Goal: Book appointment/travel/reservation

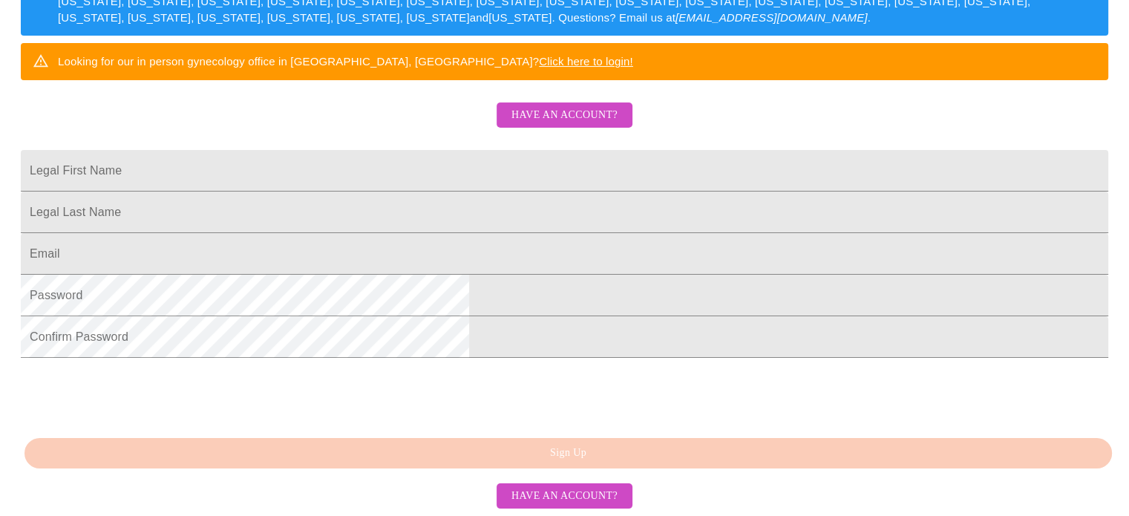
scroll to position [350, 0]
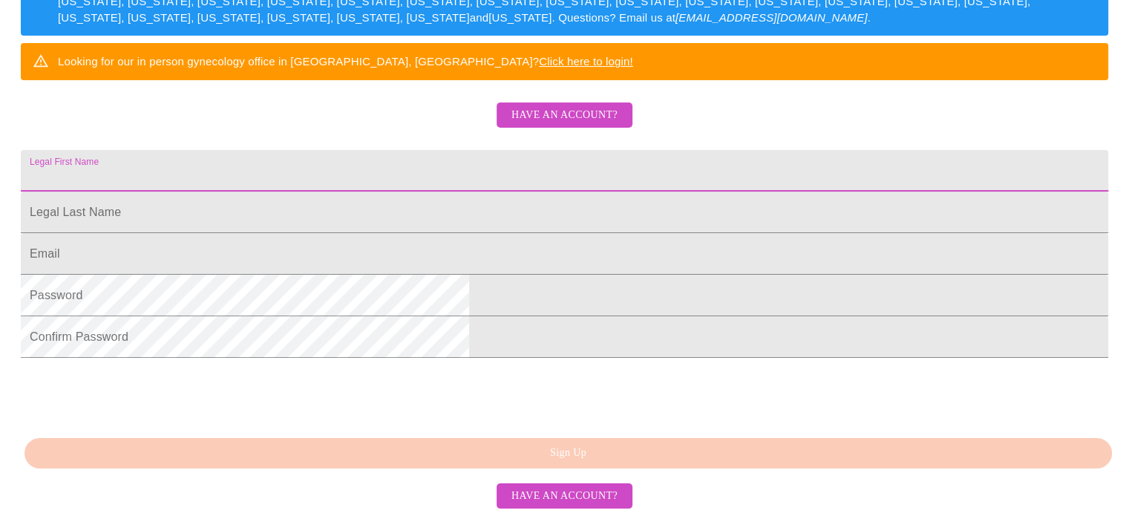
click at [486, 150] on input "Legal First Name" at bounding box center [565, 171] width 1088 height 42
type input "[PERSON_NAME]"
click at [484, 192] on input "Legal First Name" at bounding box center [565, 171] width 1088 height 42
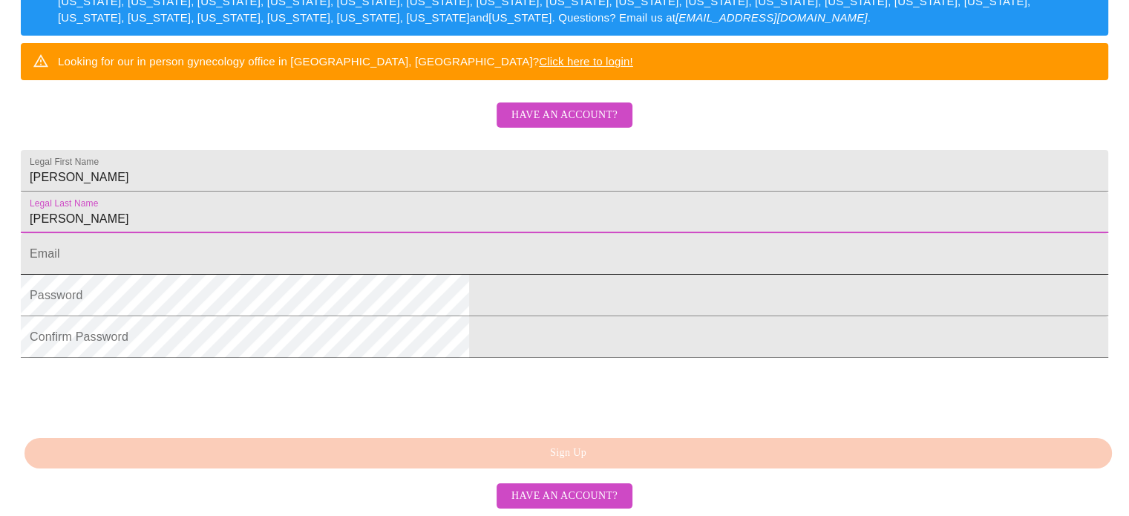
type input "[PERSON_NAME]"
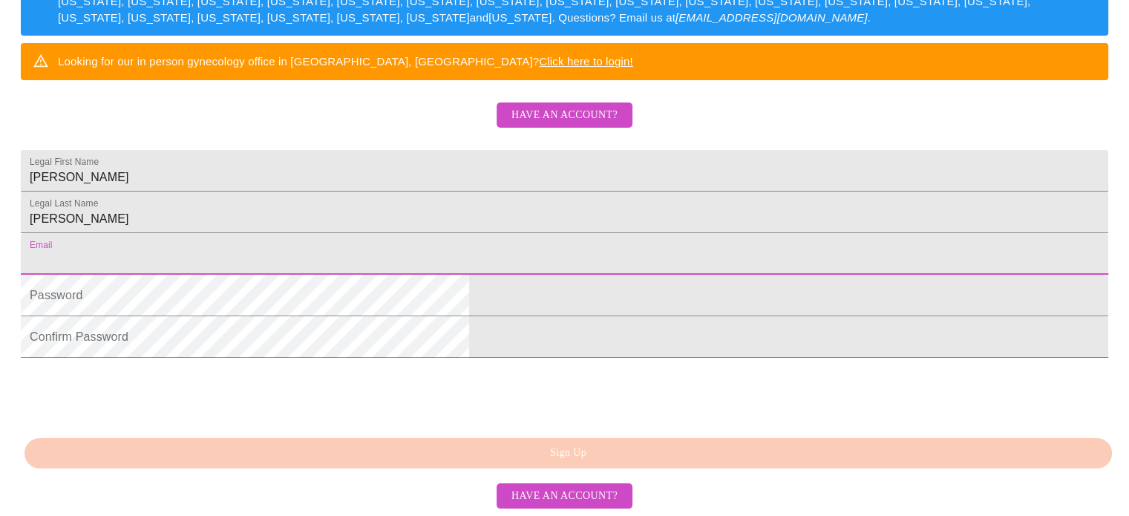
click at [463, 241] on input "Legal First Name" at bounding box center [565, 254] width 1088 height 42
type input "[EMAIL_ADDRESS][DOMAIN_NAME]"
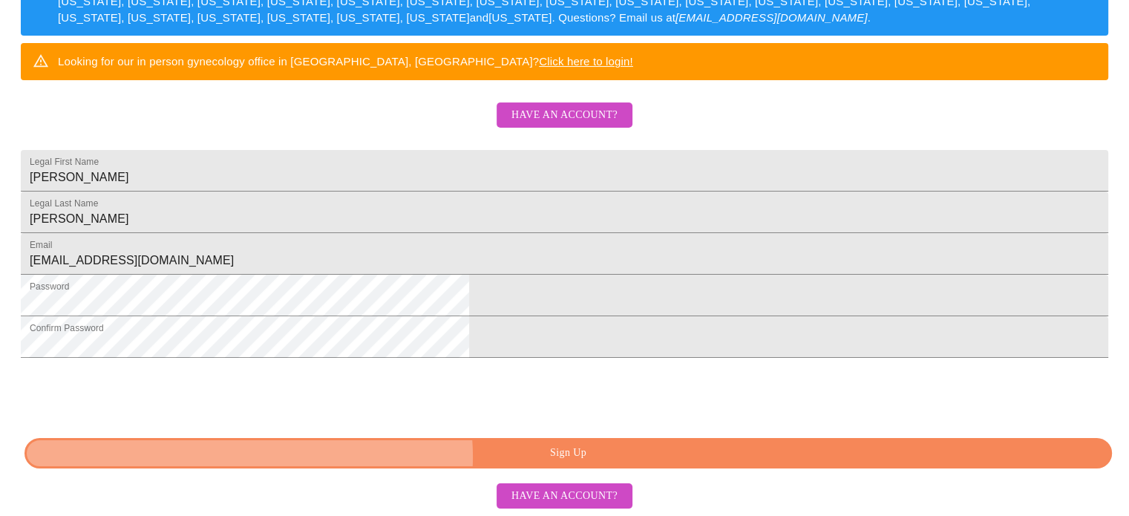
click at [566, 463] on span "Sign Up" at bounding box center [569, 453] width 1054 height 19
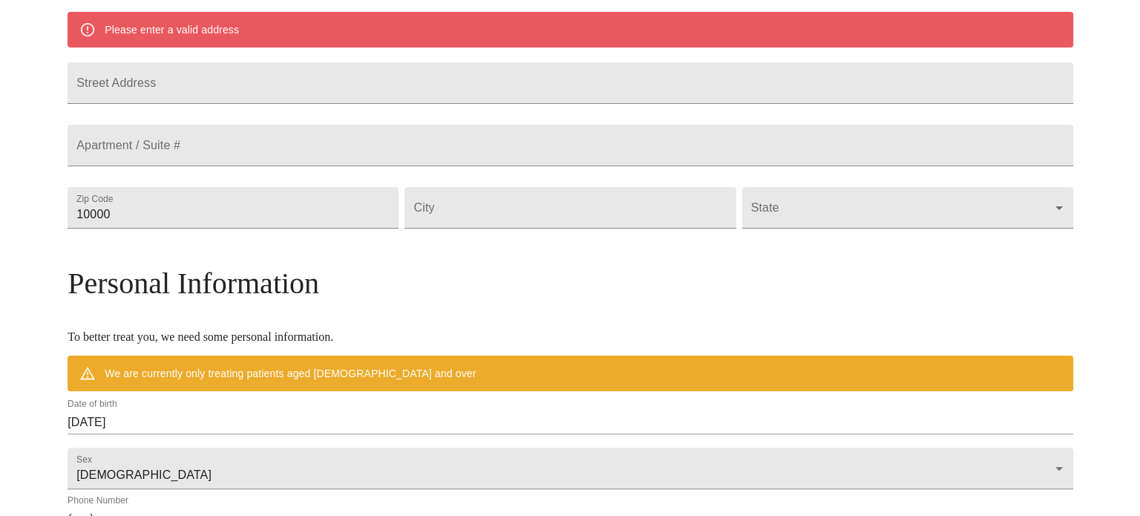
scroll to position [330, 0]
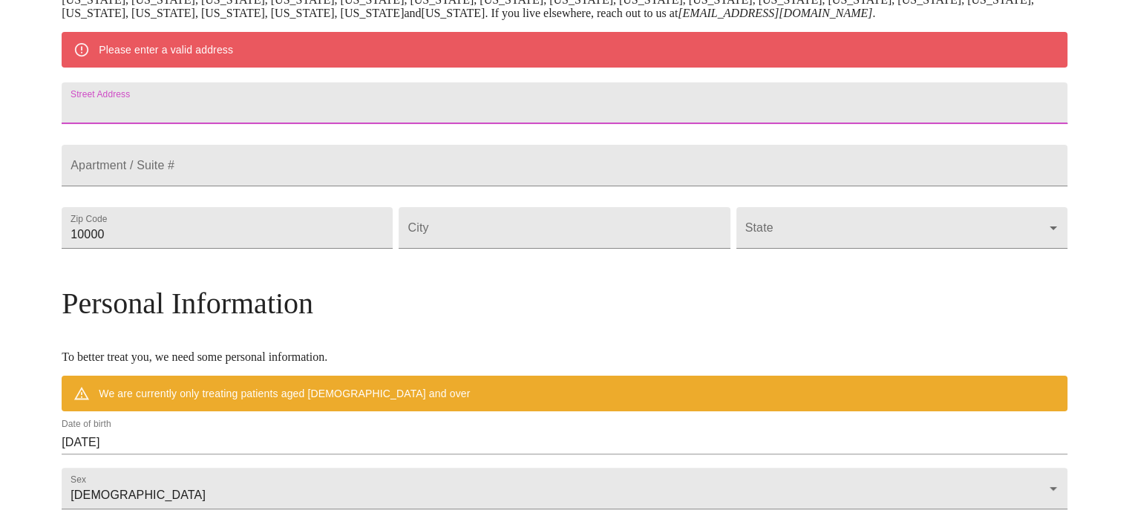
click at [433, 111] on input "Street Address" at bounding box center [565, 103] width 1006 height 42
type input "[STREET_ADDRESS]"
click at [368, 249] on input "10000" at bounding box center [227, 228] width 331 height 42
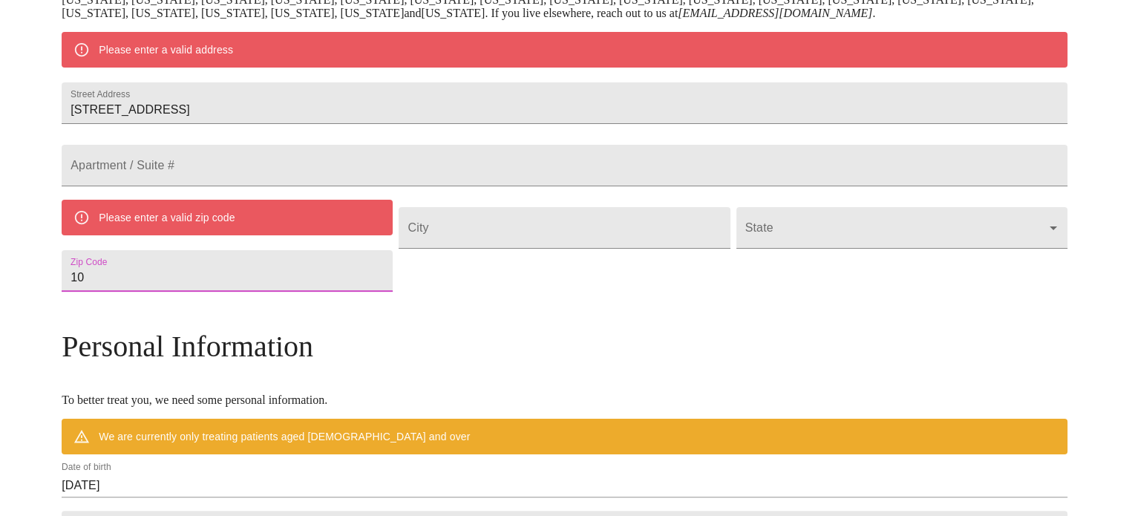
type input "1"
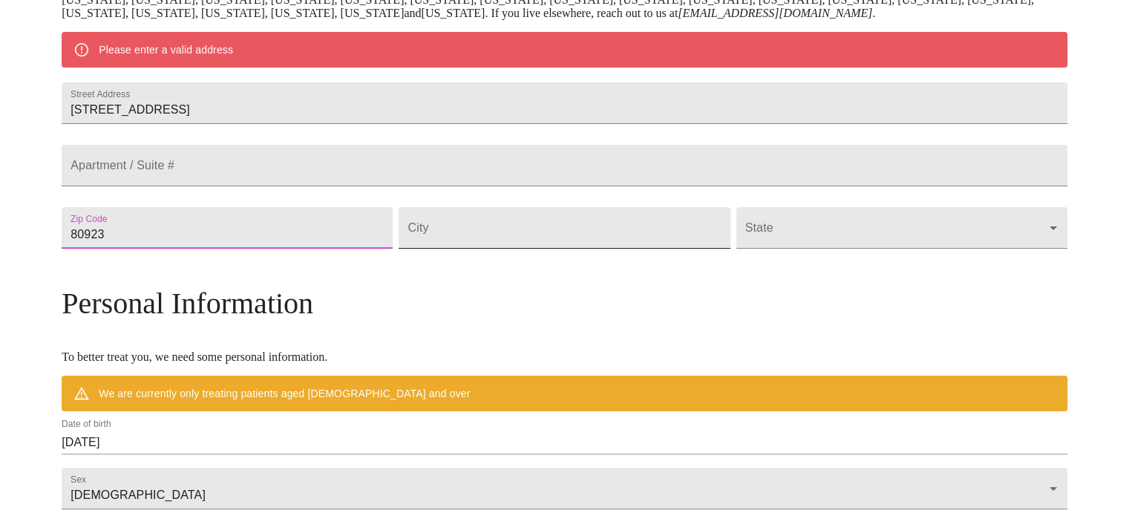
type input "80923"
click at [483, 249] on input "Street Address" at bounding box center [564, 228] width 331 height 42
type input "[US_STATE][GEOGRAPHIC_DATA]"
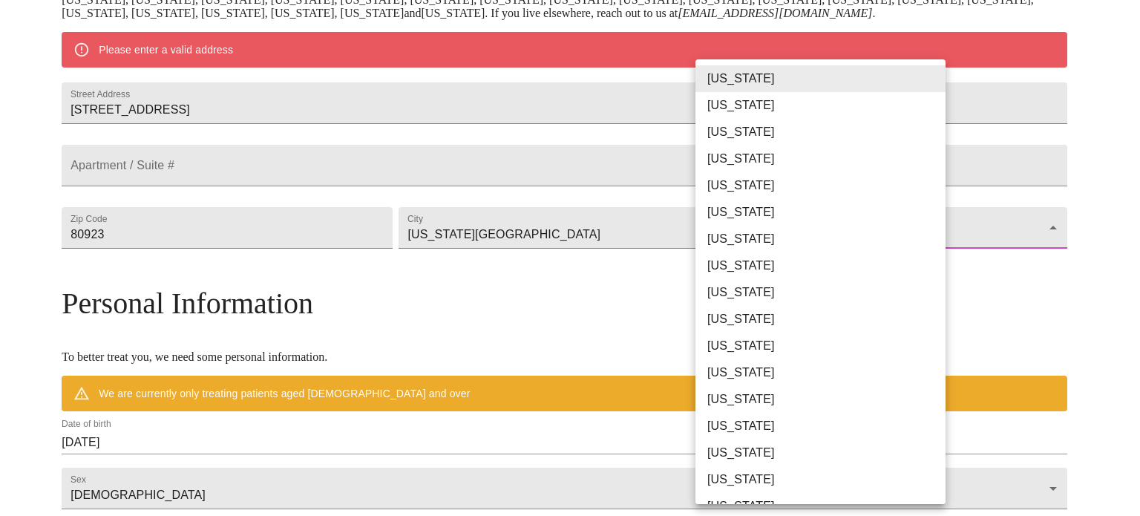
click at [724, 272] on body "MyMenopauseRx Welcome to MyMenopauseRx Since it's your first time here, you'll …" at bounding box center [570, 255] width 1129 height 1158
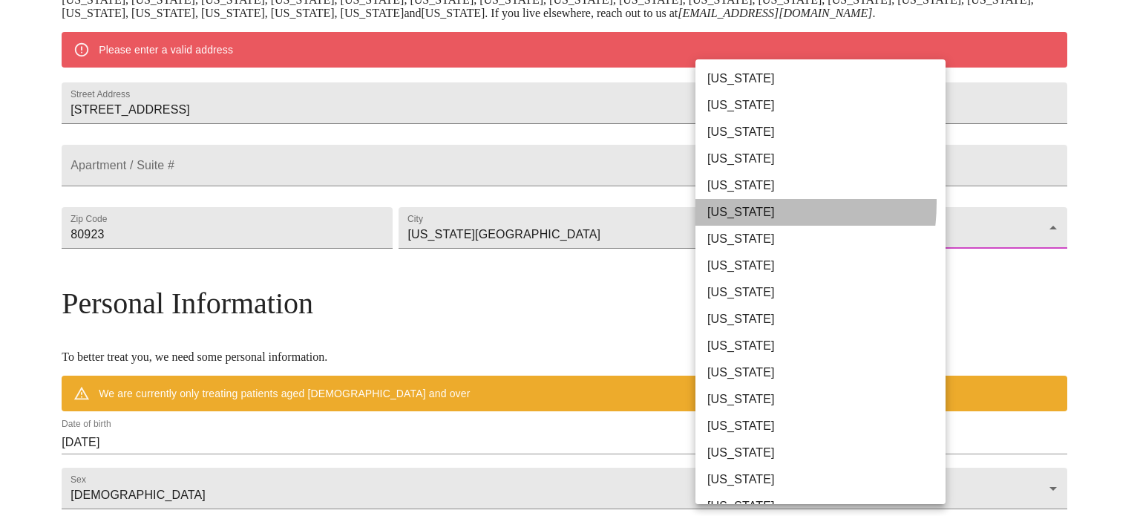
click at [731, 203] on li "[US_STATE]" at bounding box center [826, 212] width 261 height 27
type input "[US_STATE]"
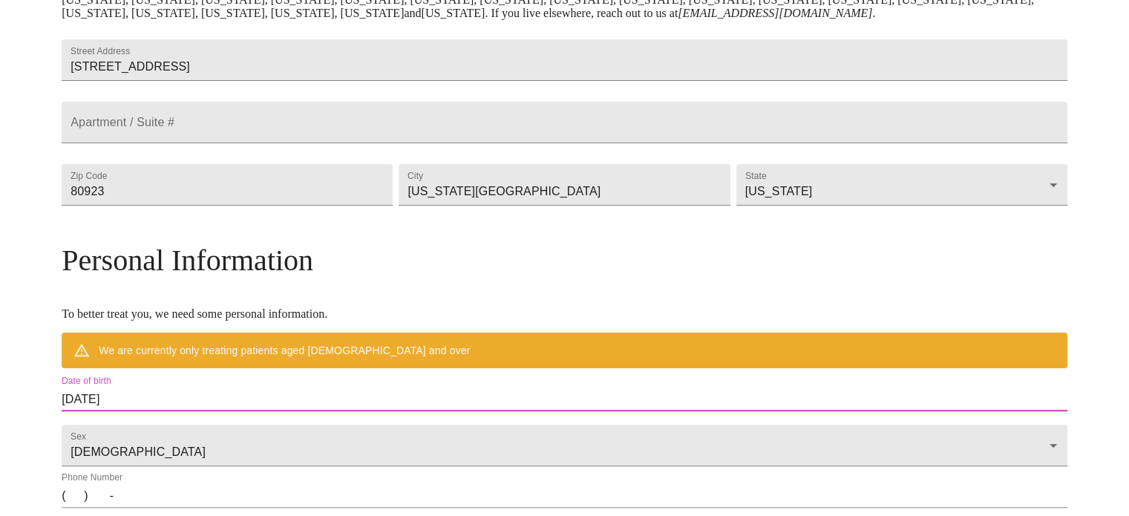
click at [446, 411] on input "[DATE]" at bounding box center [565, 400] width 1006 height 24
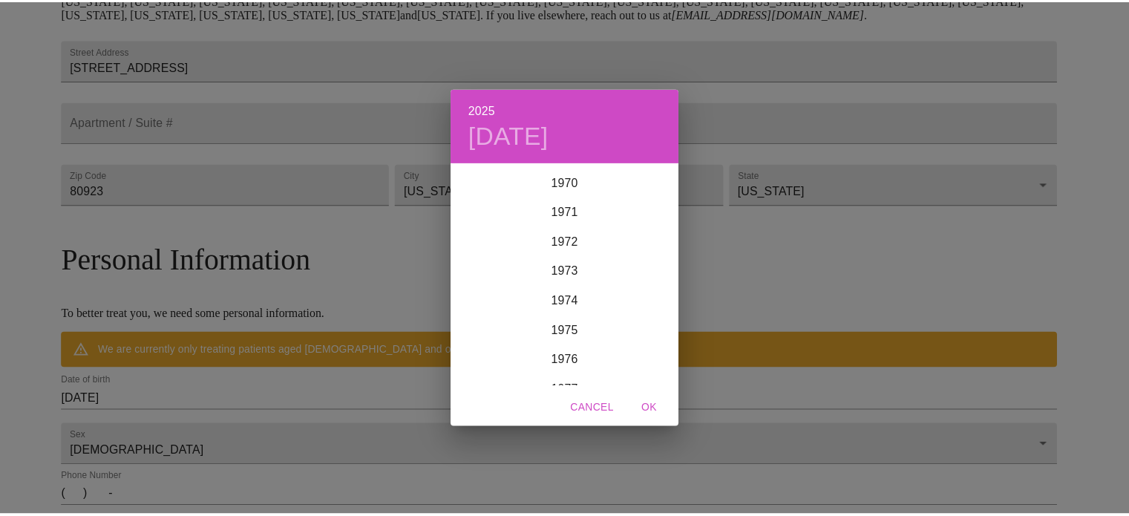
scroll to position [2124, 0]
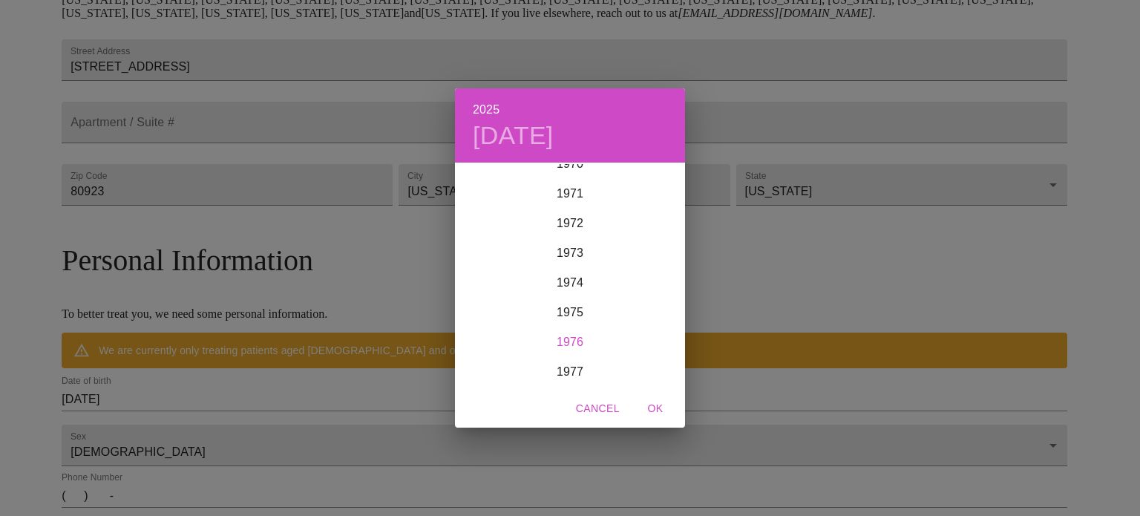
click at [581, 340] on div "1976" at bounding box center [570, 342] width 230 height 30
click at [493, 192] on div "Jan" at bounding box center [493, 192] width 76 height 56
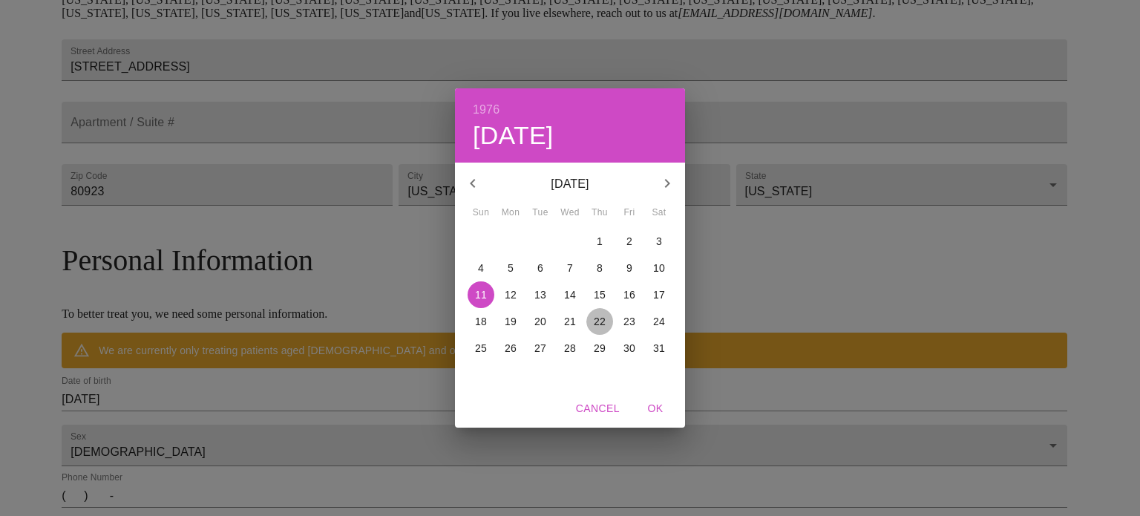
click at [601, 326] on p "22" at bounding box center [600, 321] width 12 height 15
click at [661, 405] on span "OK" at bounding box center [656, 408] width 36 height 19
type input "[DATE]"
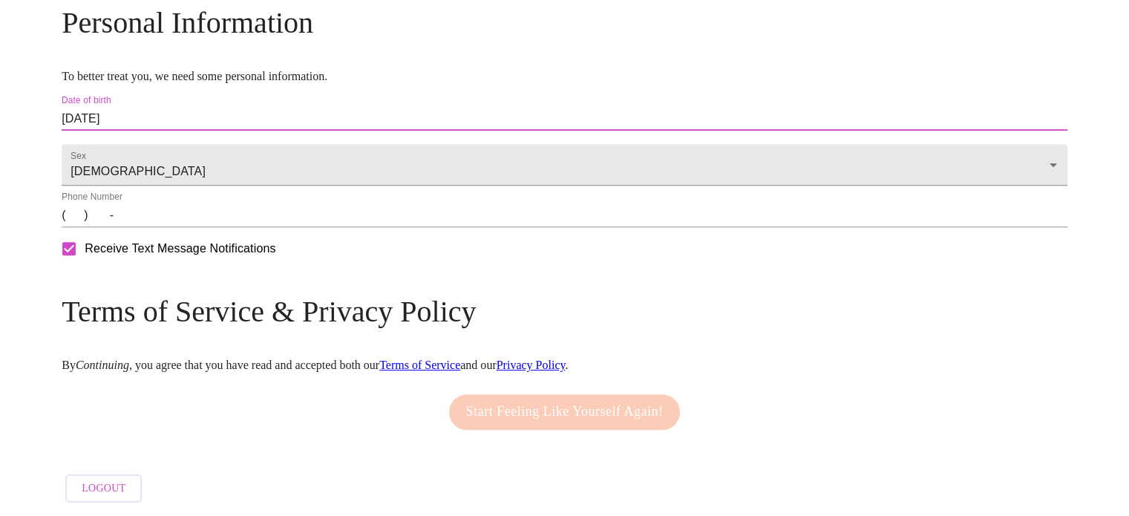
scroll to position [577, 0]
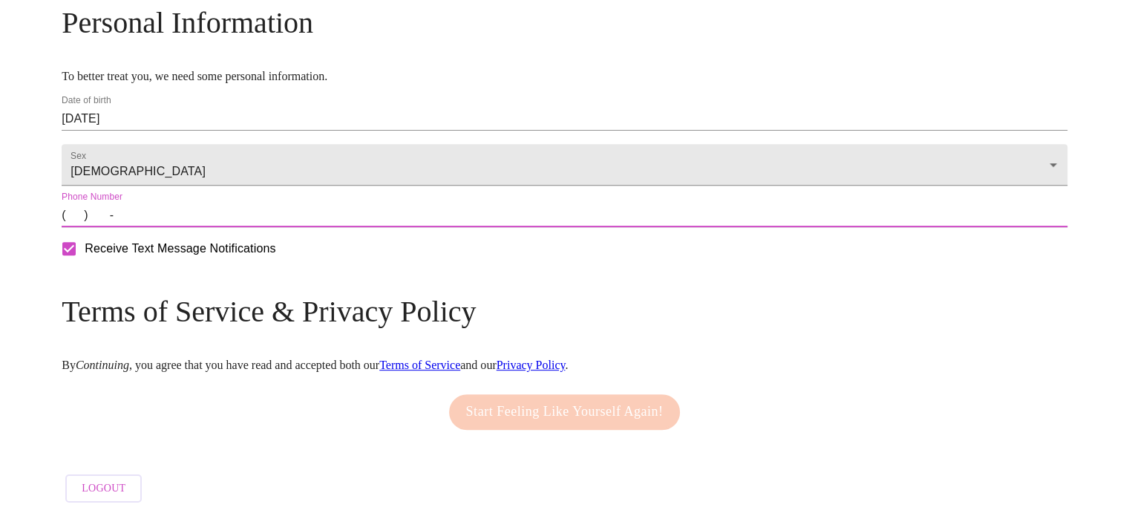
click at [198, 227] on input "(   )    -" at bounding box center [565, 215] width 1006 height 24
type input "[PHONE_NUMBER]"
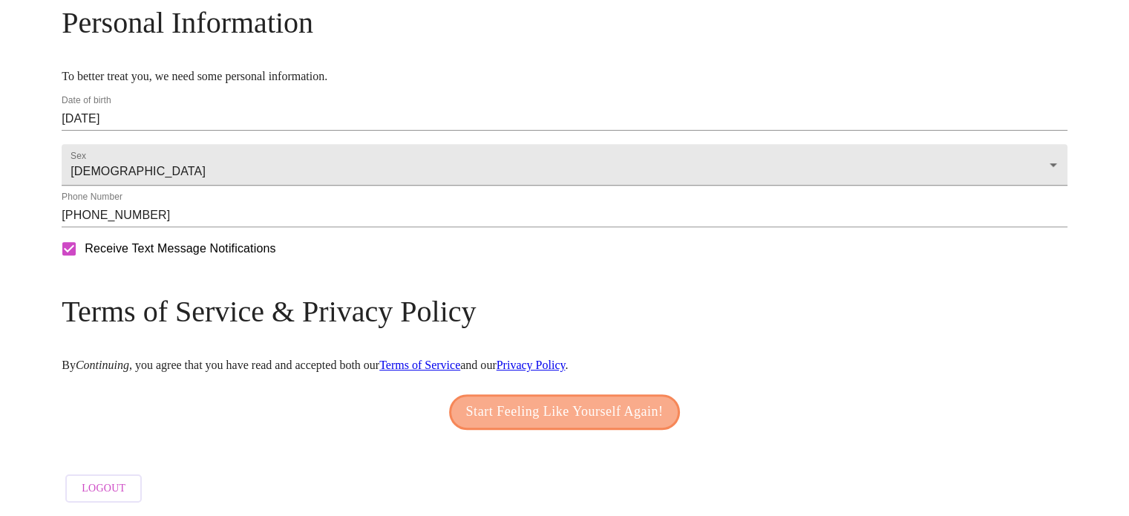
click at [535, 424] on span "Start Feeling Like Yourself Again!" at bounding box center [565, 412] width 198 height 24
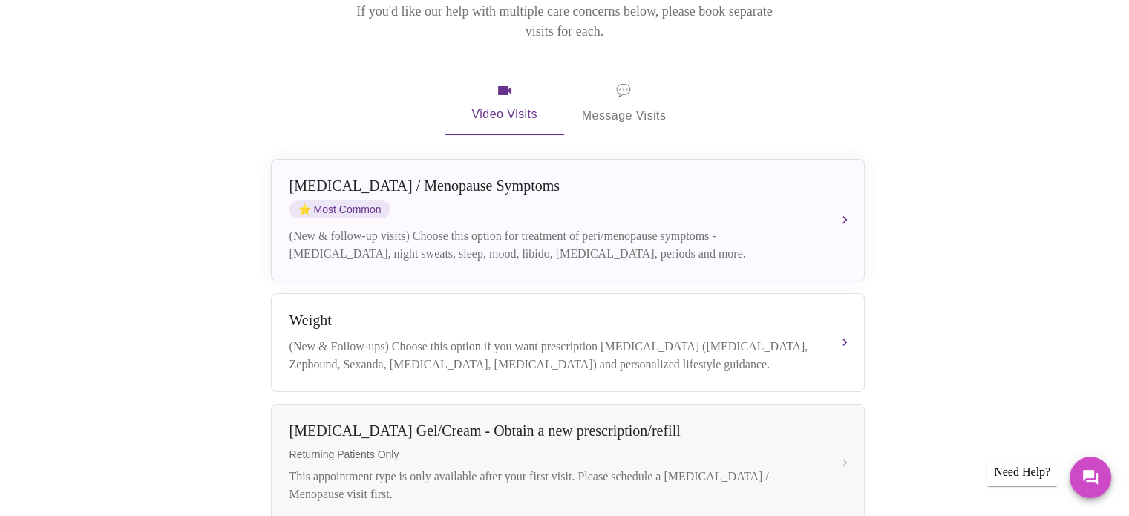
scroll to position [241, 0]
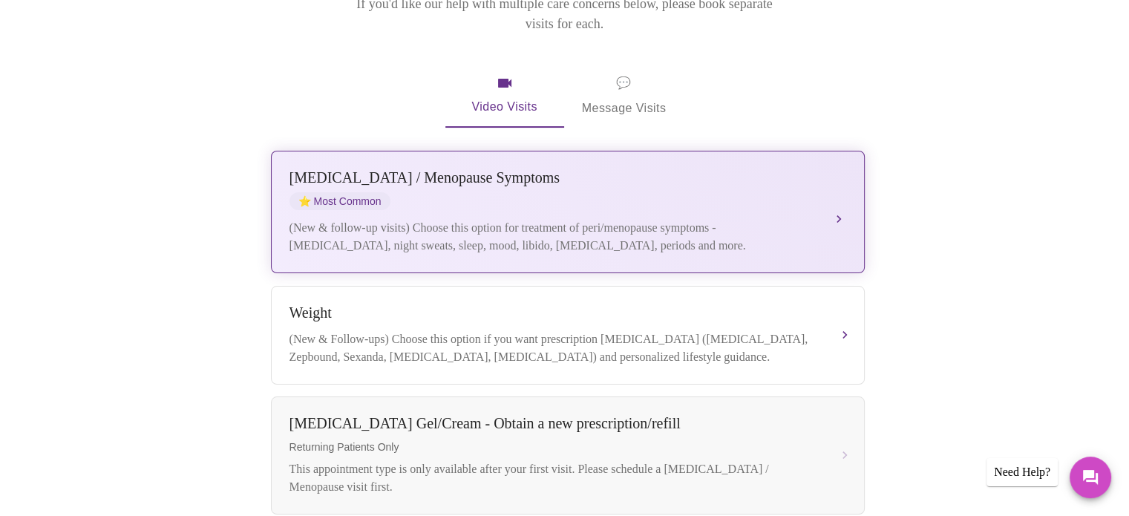
click at [839, 194] on button "[MEDICAL_DATA] / Menopause Symptoms ⭐ Most Common (New & follow-up visits) Choo…" at bounding box center [568, 212] width 594 height 123
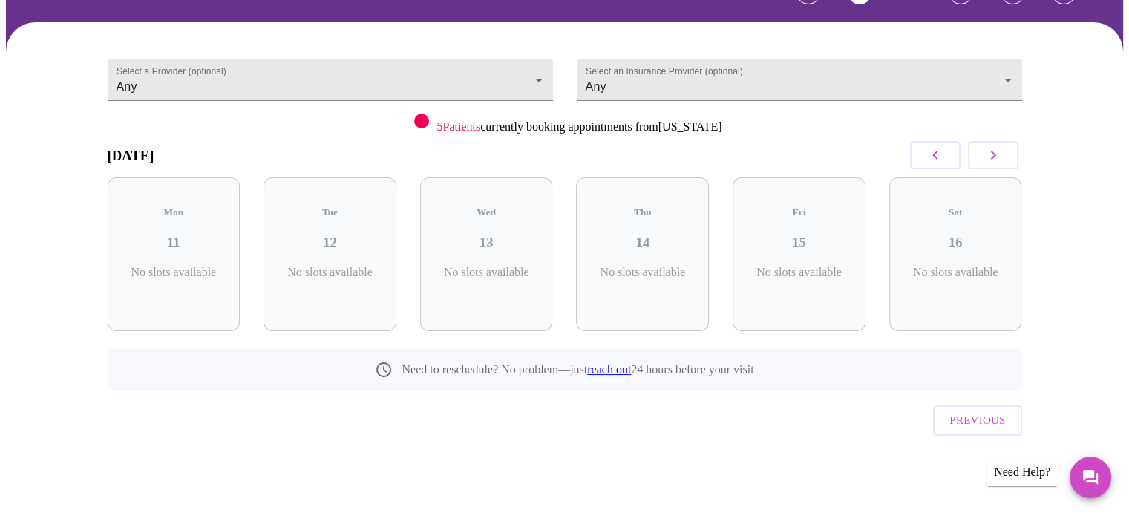
scroll to position [66, 0]
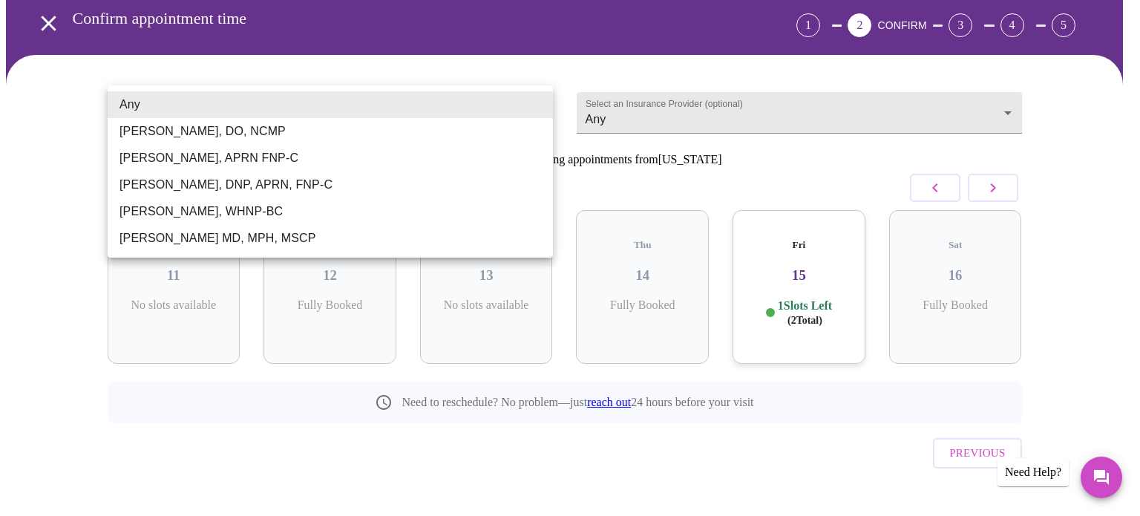
click at [541, 100] on body "MyMenopauseRx Appointments Messaging Labs Uploads Medications Community Refer a…" at bounding box center [570, 241] width 1129 height 603
click at [590, 138] on div at bounding box center [570, 258] width 1140 height 516
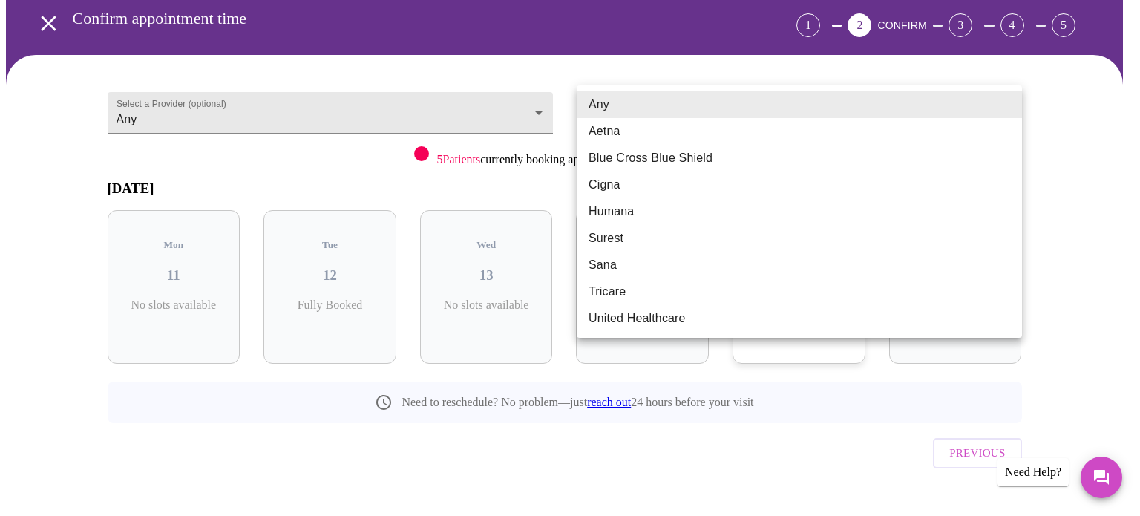
click at [1011, 108] on body "MyMenopauseRx Appointments Messaging Labs Uploads Medications Community Refer a…" at bounding box center [570, 241] width 1129 height 603
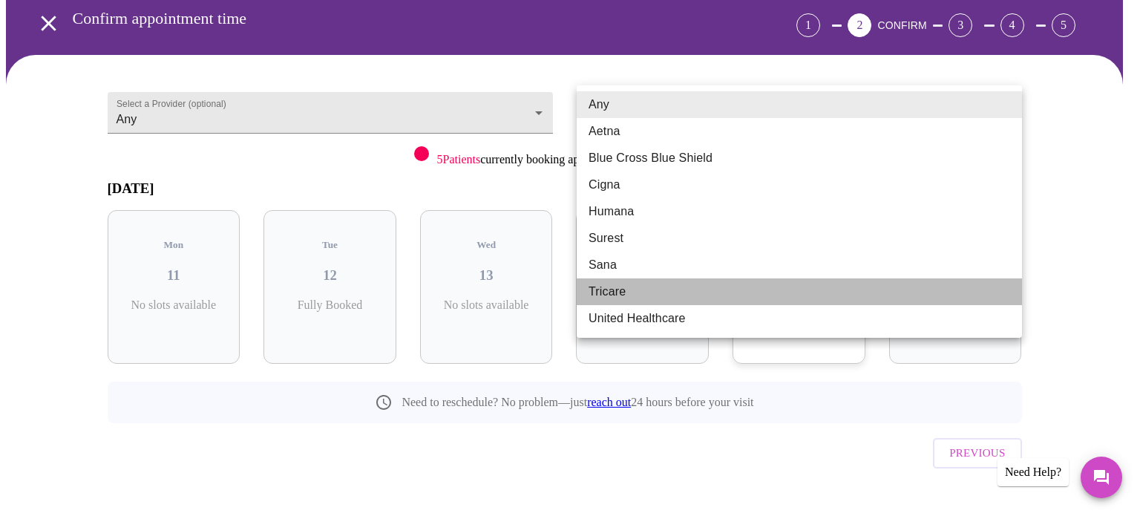
click at [783, 292] on li "Tricare" at bounding box center [800, 291] width 446 height 27
type input "Tricare"
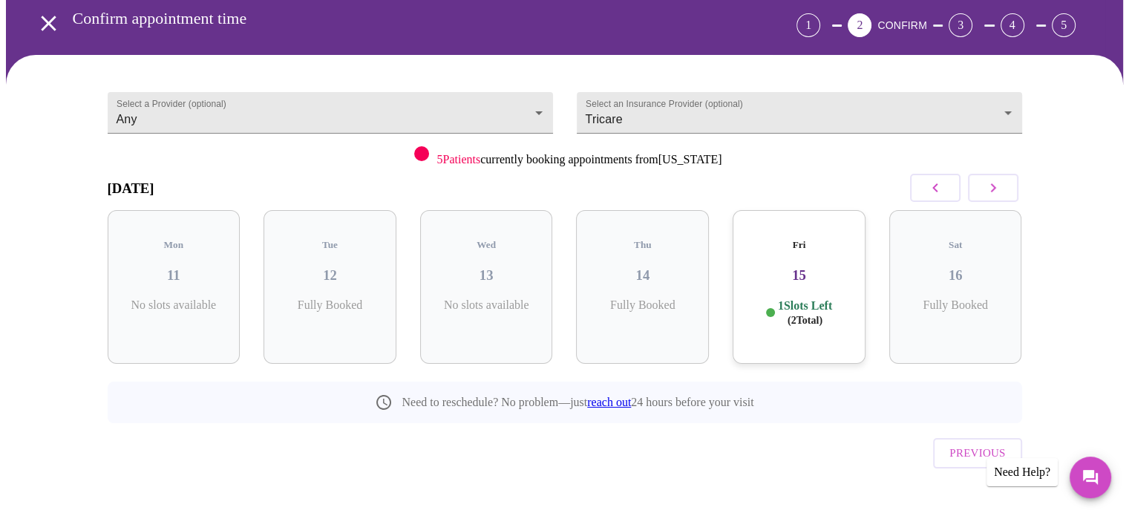
click at [801, 267] on h3 "15" at bounding box center [799, 275] width 109 height 16
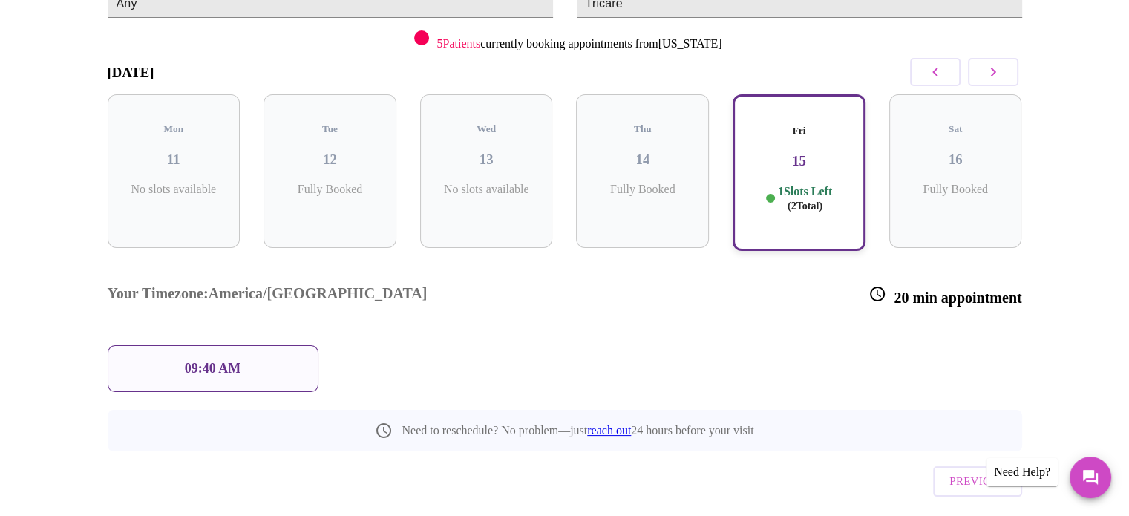
scroll to position [186, 0]
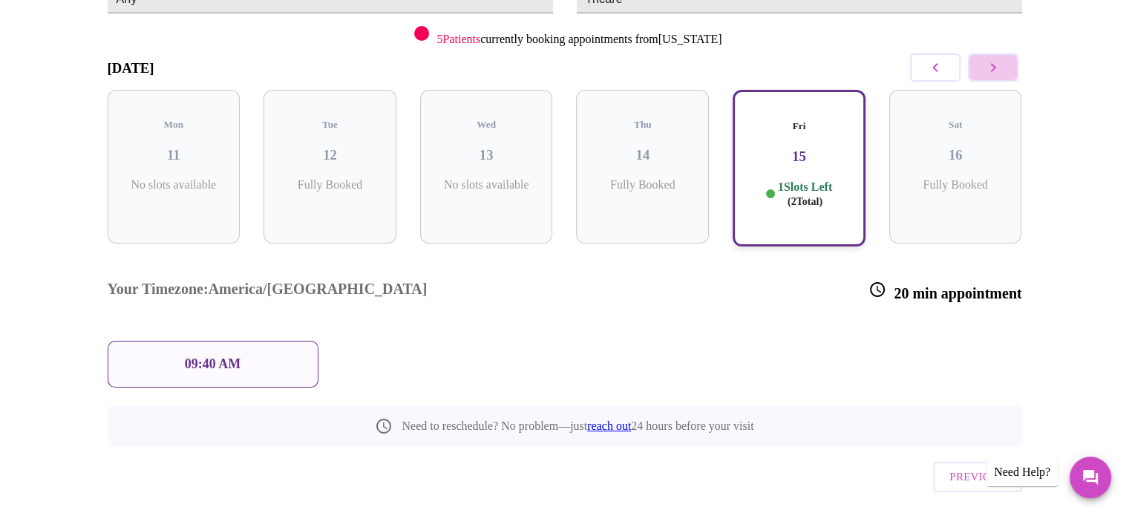
click at [993, 62] on icon "button" at bounding box center [994, 68] width 18 height 18
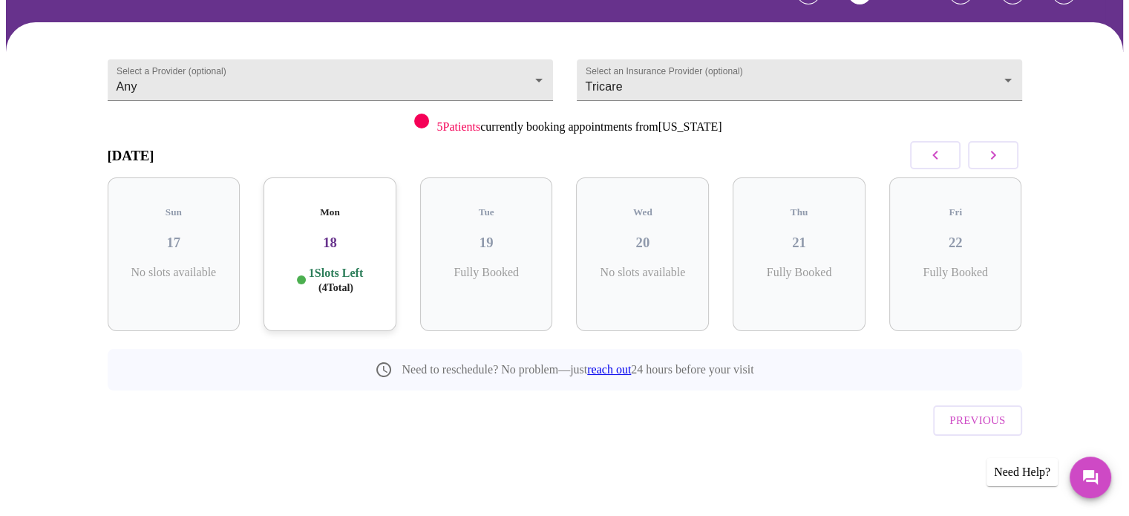
scroll to position [66, 0]
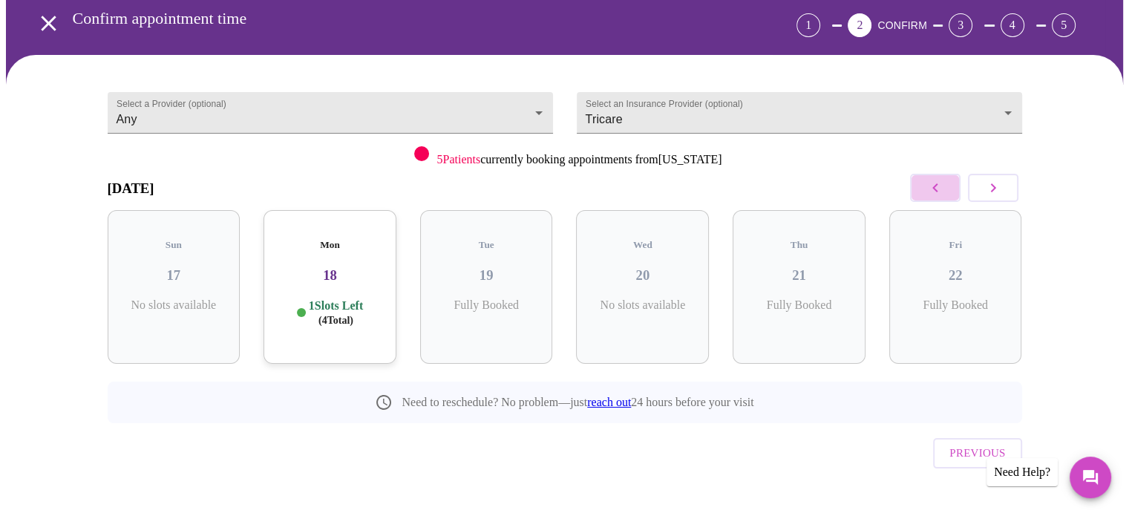
click at [936, 189] on icon "button" at bounding box center [935, 187] width 5 height 9
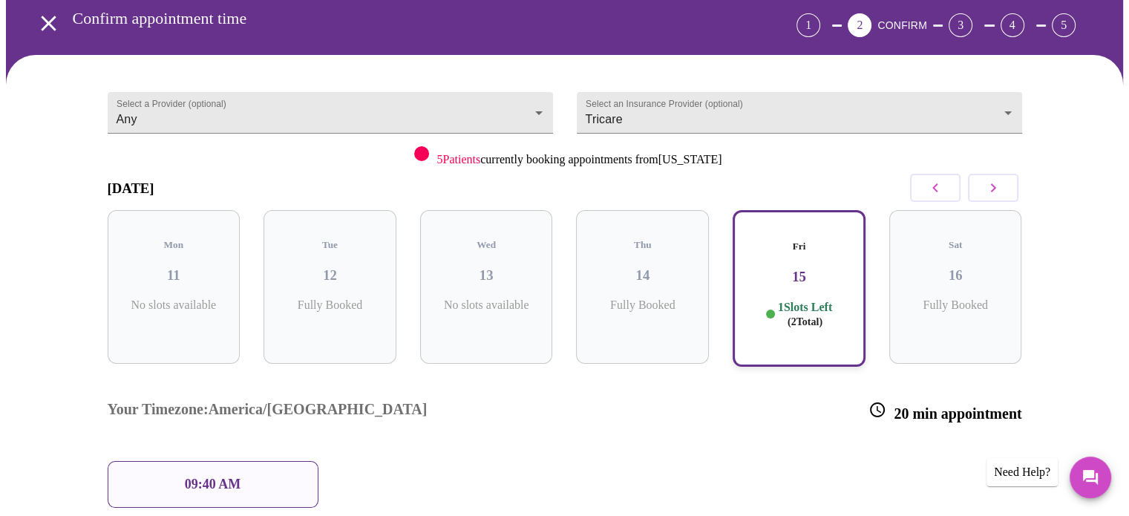
click at [202, 477] on p "09:40 AM" at bounding box center [213, 485] width 56 height 16
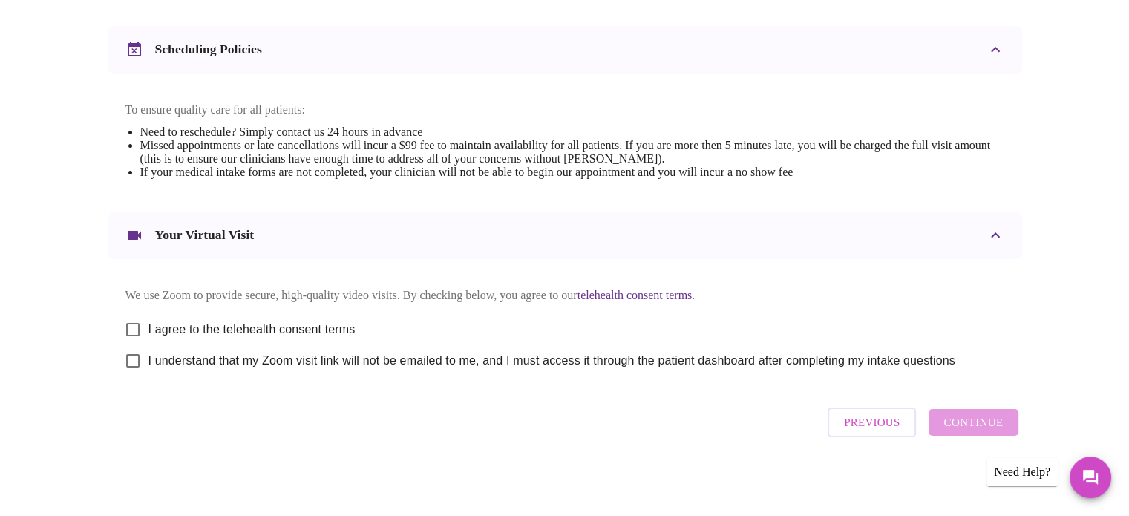
scroll to position [559, 0]
click at [688, 287] on link "telehealth consent terms" at bounding box center [635, 293] width 115 height 13
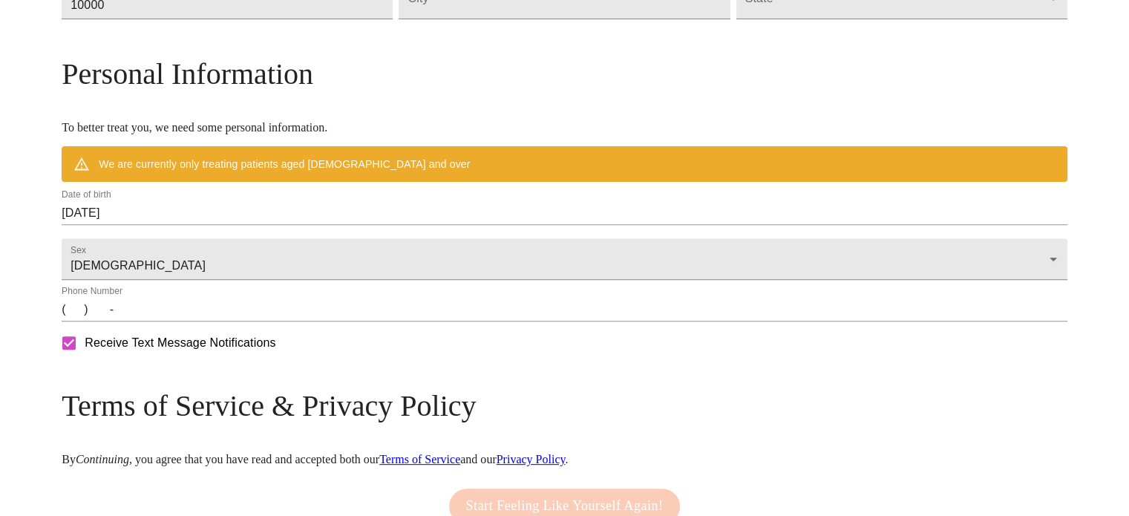
scroll to position [577, 0]
